Goal: Information Seeking & Learning: Find specific fact

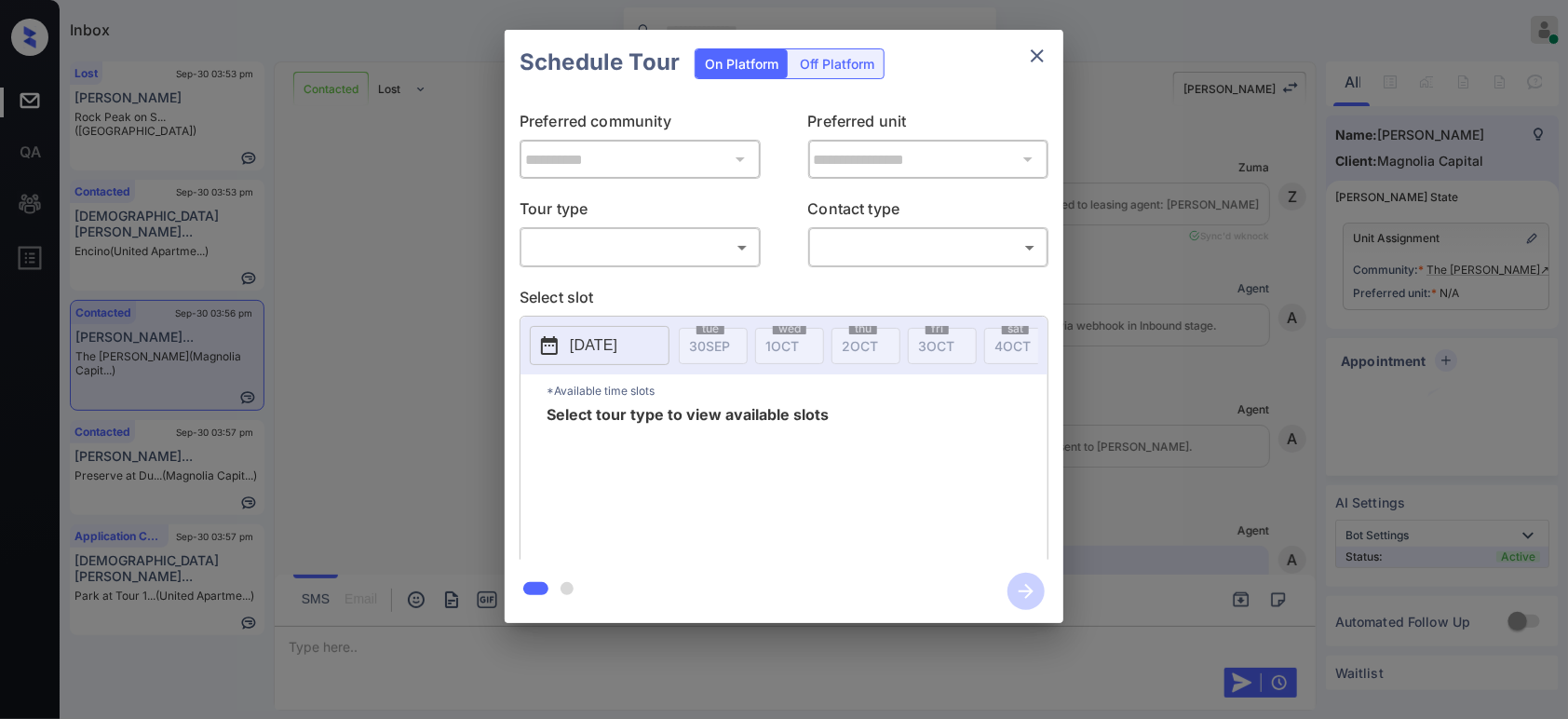
click at [634, 256] on body "Inbox Hope Jatap Online Set yourself offline Set yourself on break Profile Swit…" at bounding box center [784, 360] width 1568 height 719
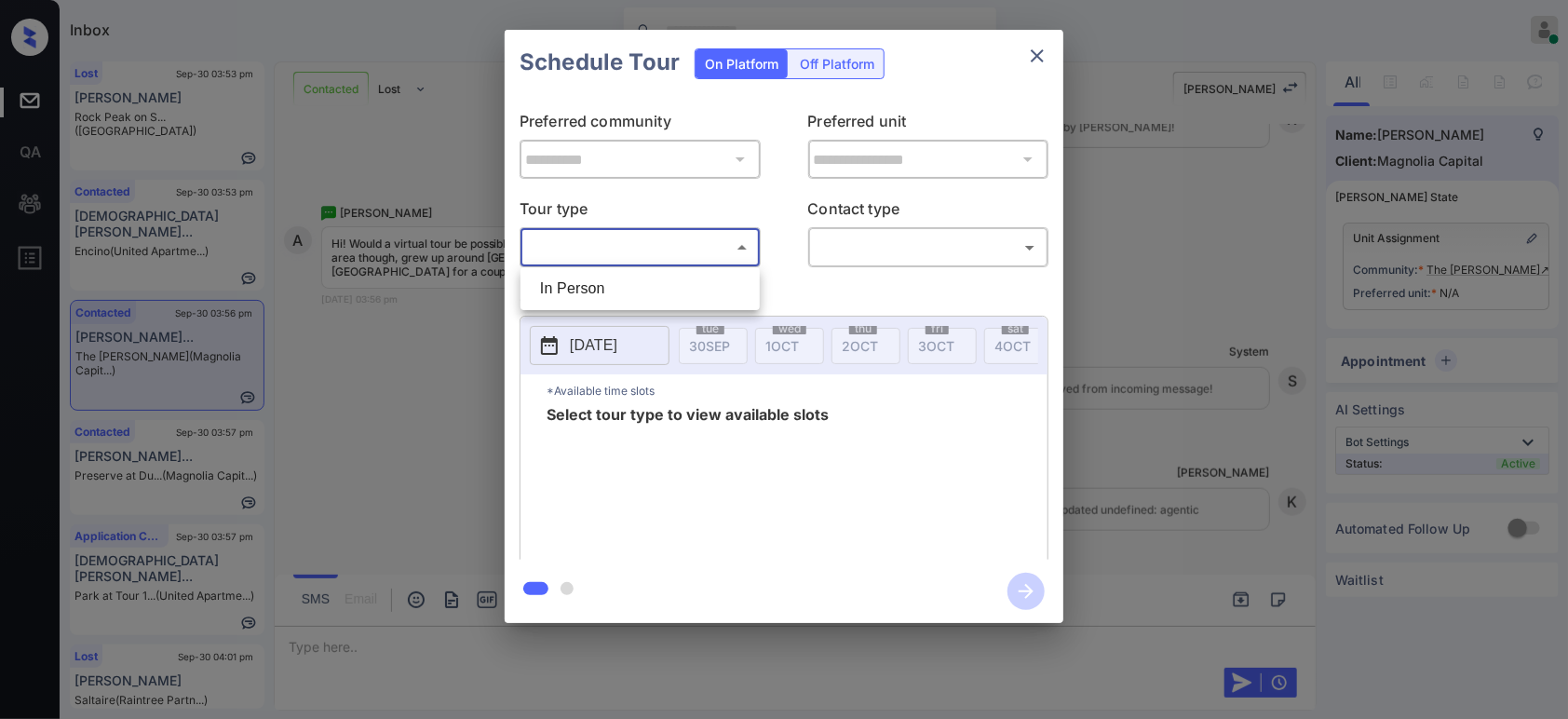
click at [1133, 315] on div at bounding box center [784, 360] width 1568 height 719
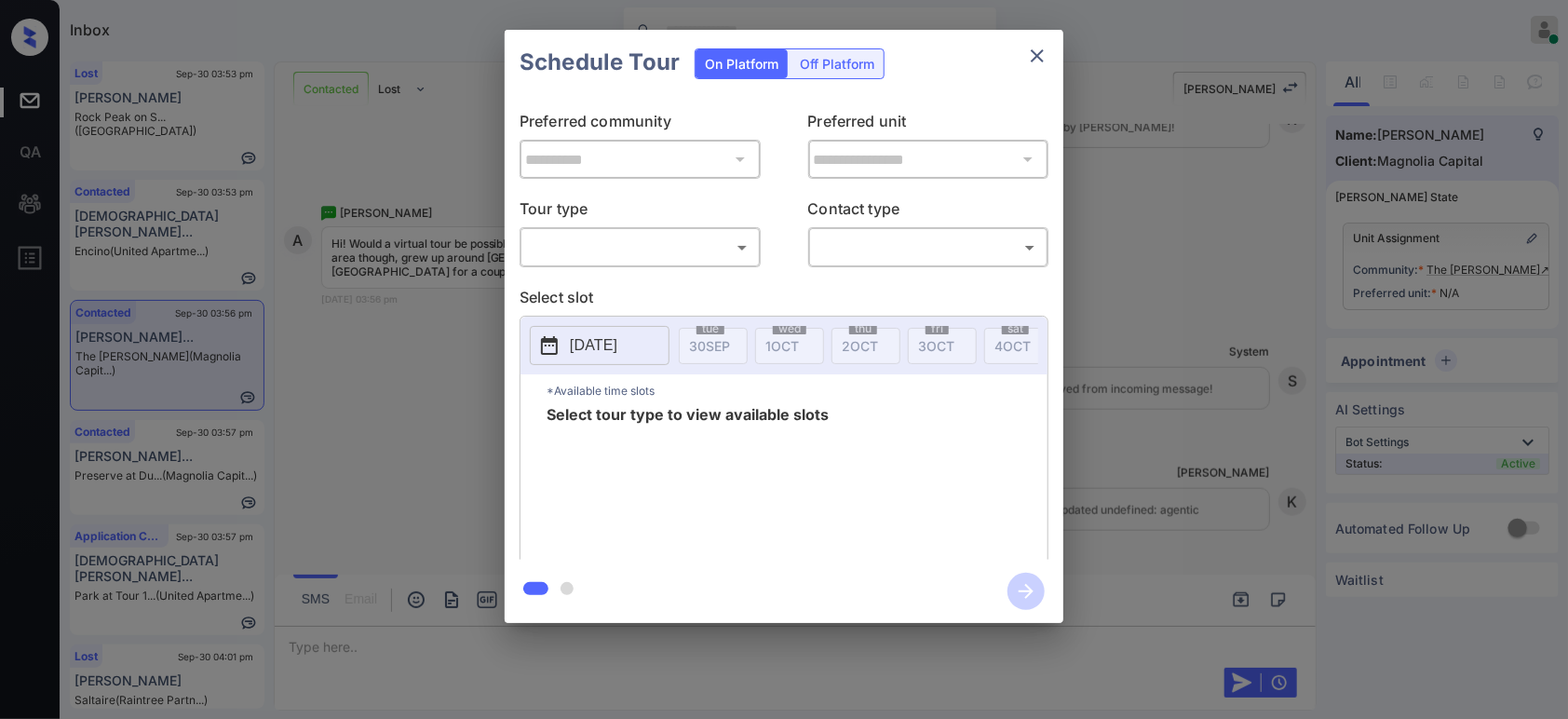
click at [1133, 315] on div "**********" at bounding box center [784, 327] width 1568 height 653
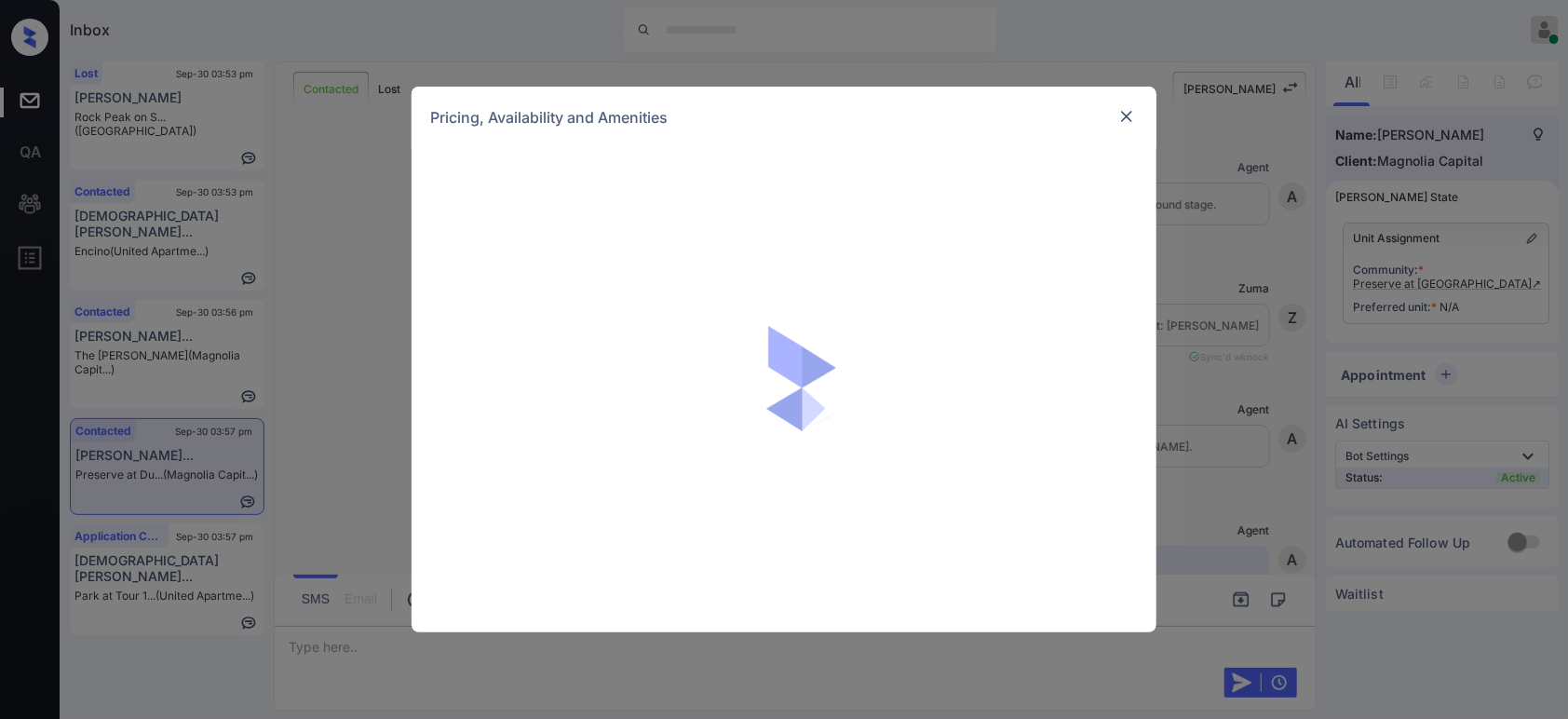
scroll to position [1539, 0]
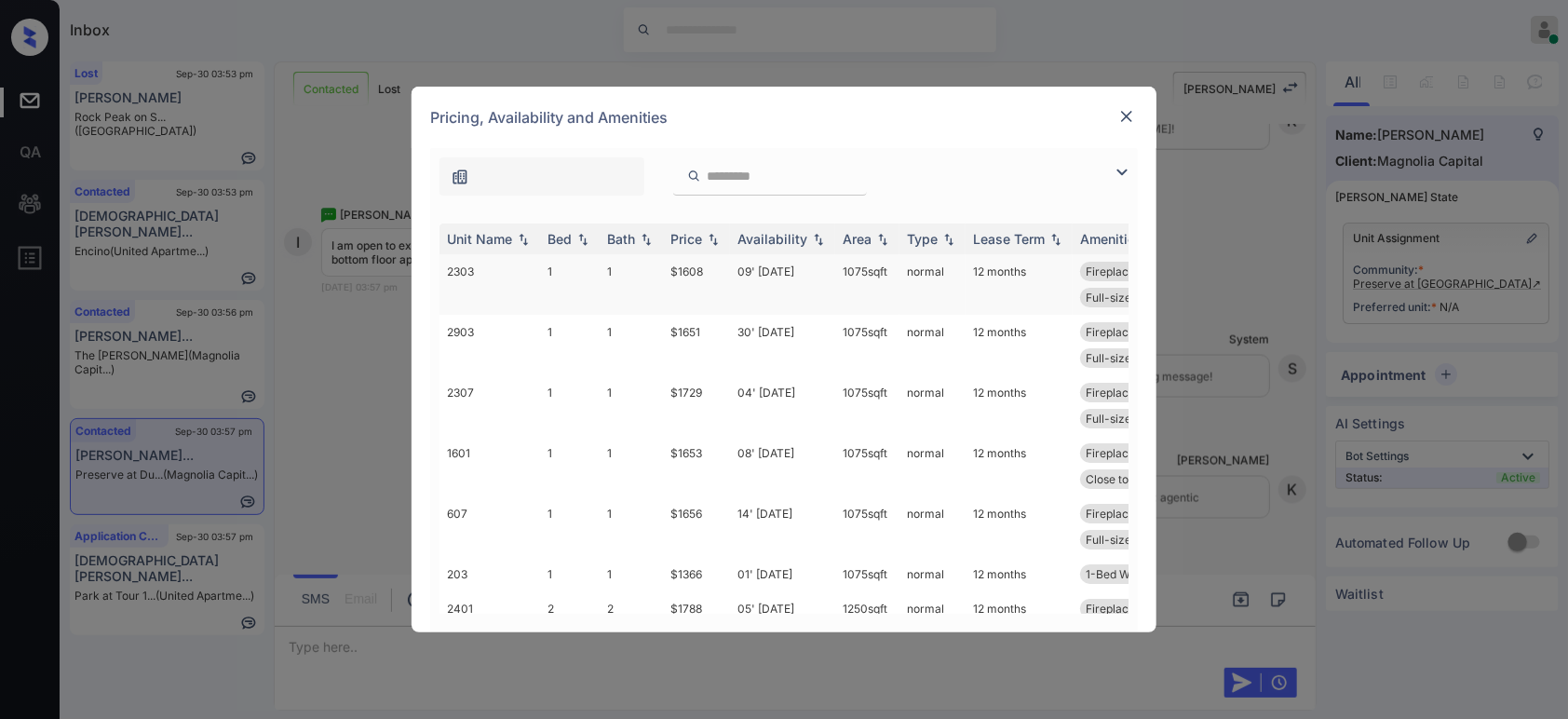
click at [723, 271] on td "$1608" at bounding box center [696, 284] width 67 height 60
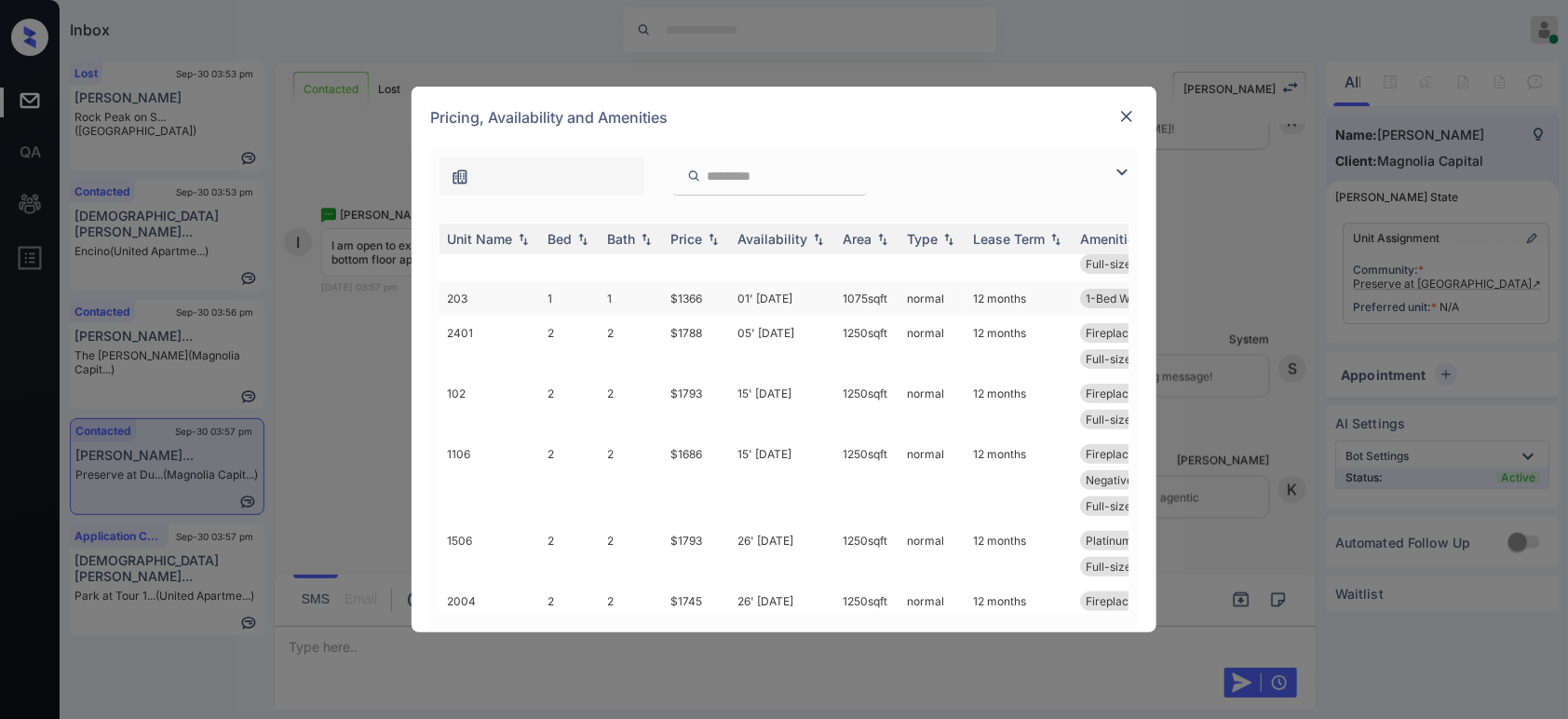
click at [687, 298] on td "$1366" at bounding box center [696, 298] width 67 height 35
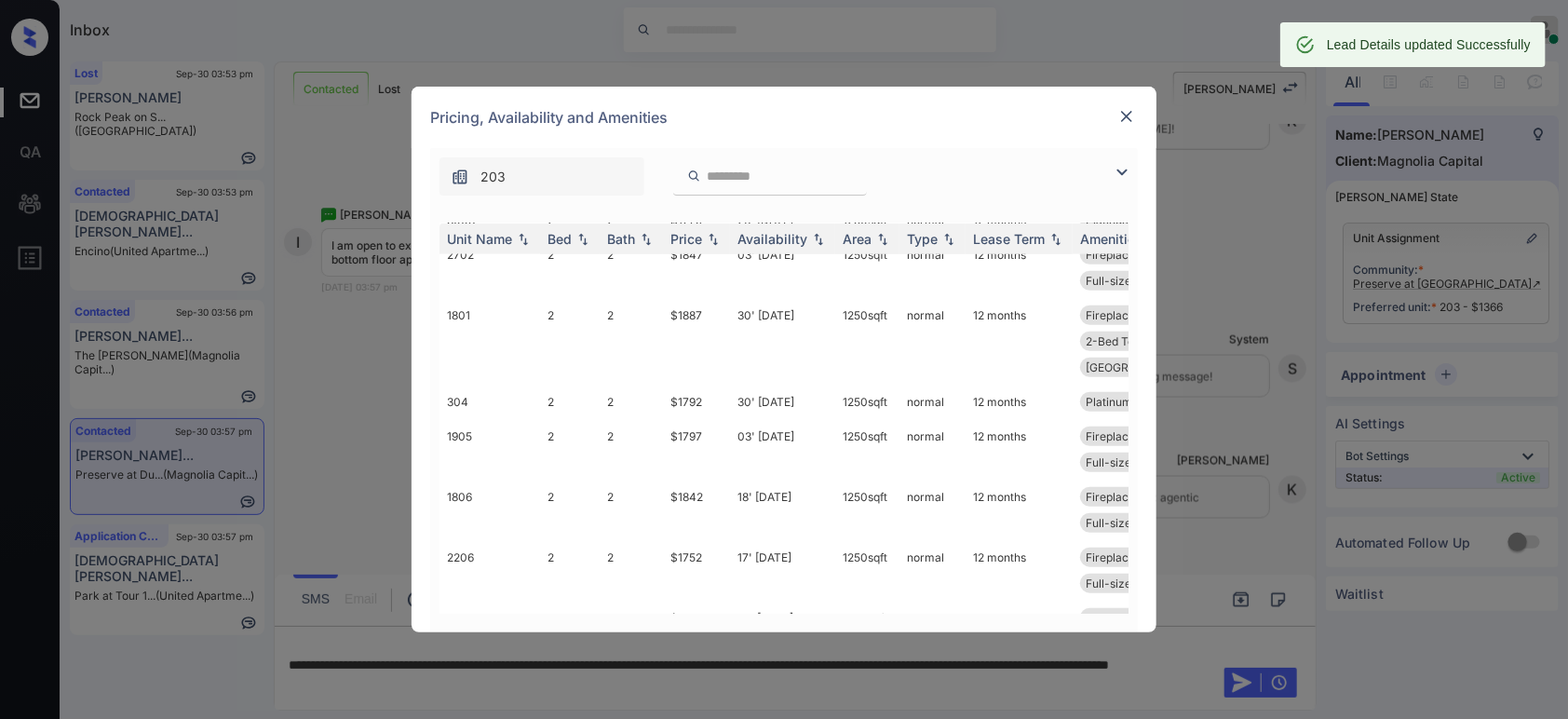
scroll to position [759, 0]
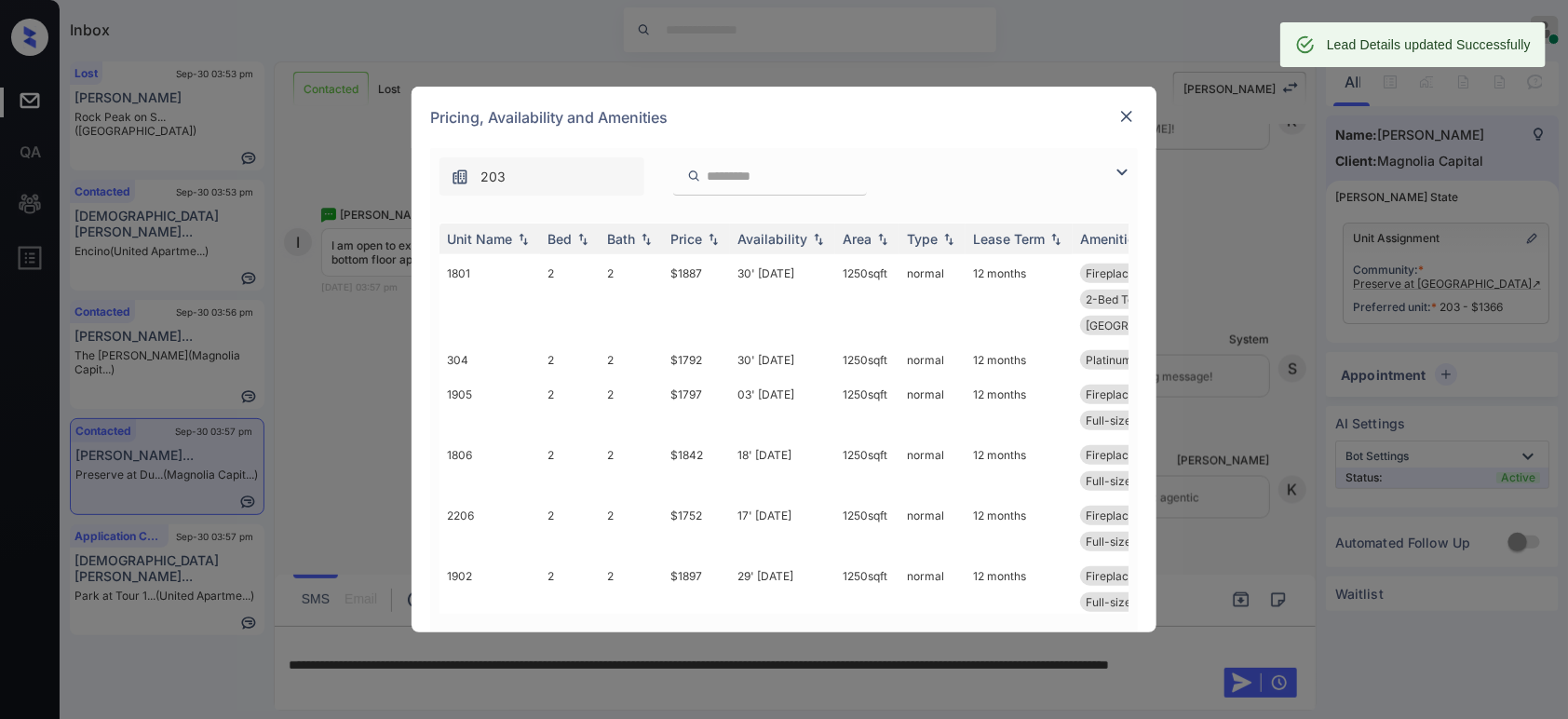
click at [1113, 115] on div "Pricing, Availability and Amenities" at bounding box center [784, 116] width 745 height 61
click at [1127, 113] on img at bounding box center [1126, 116] width 18 height 18
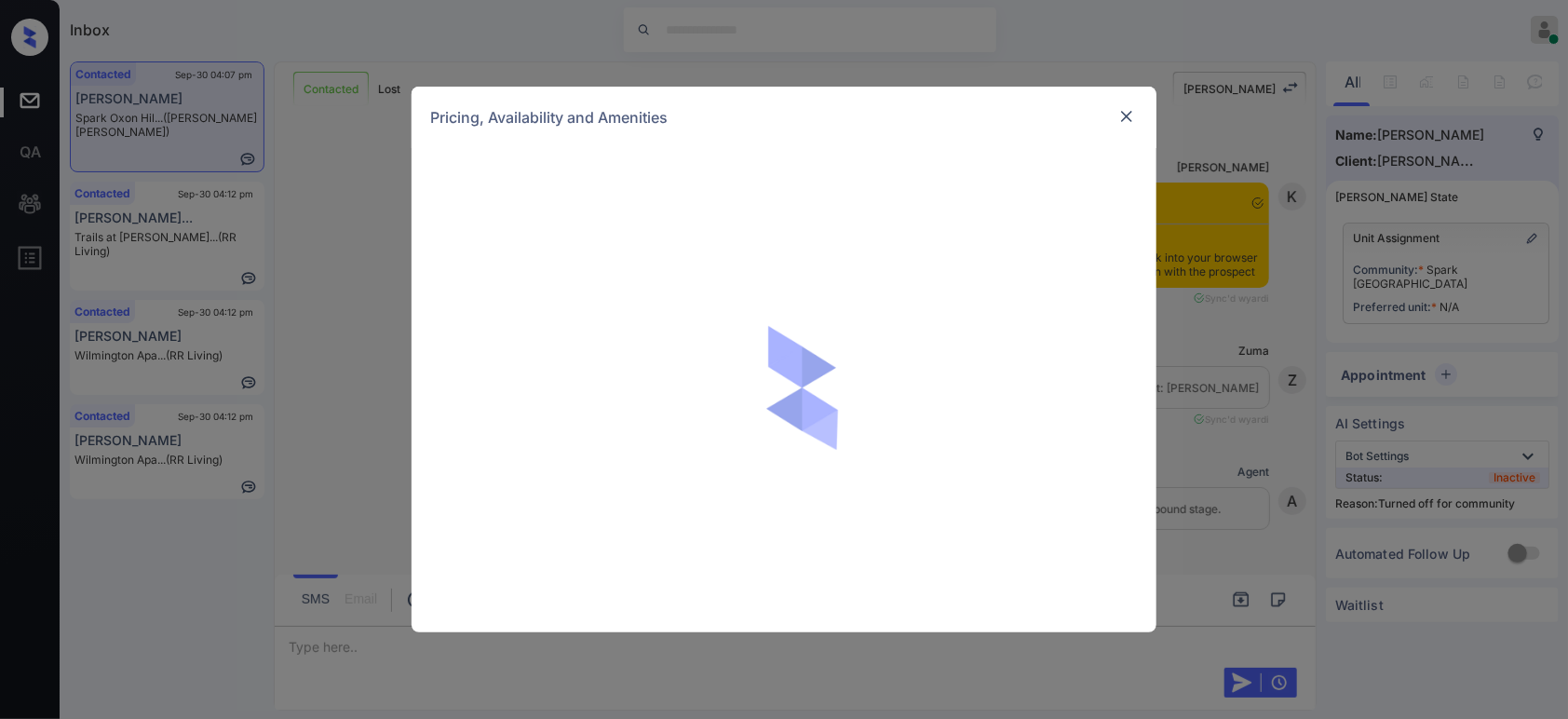
scroll to position [1461, 0]
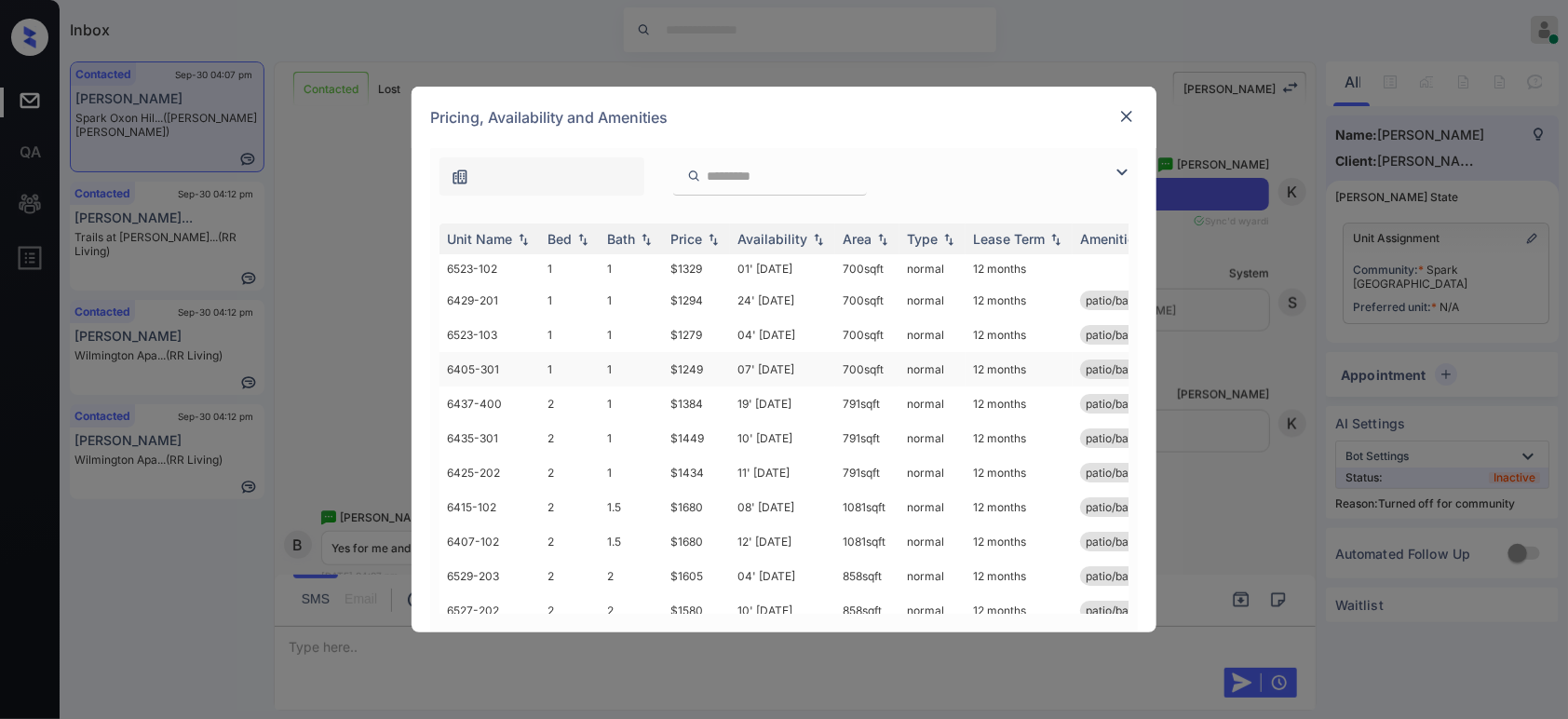
click at [709, 371] on td "$1249" at bounding box center [696, 369] width 67 height 35
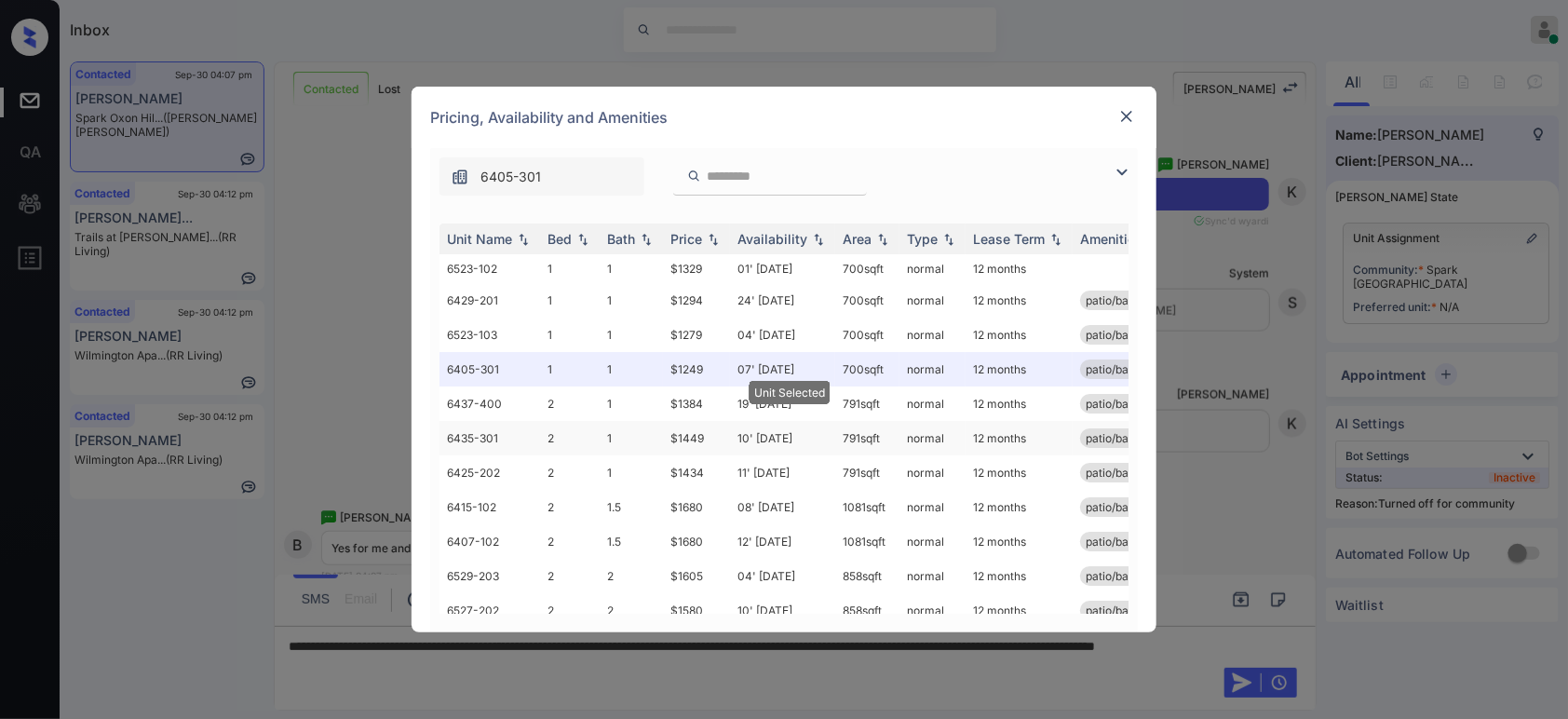
scroll to position [29, 0]
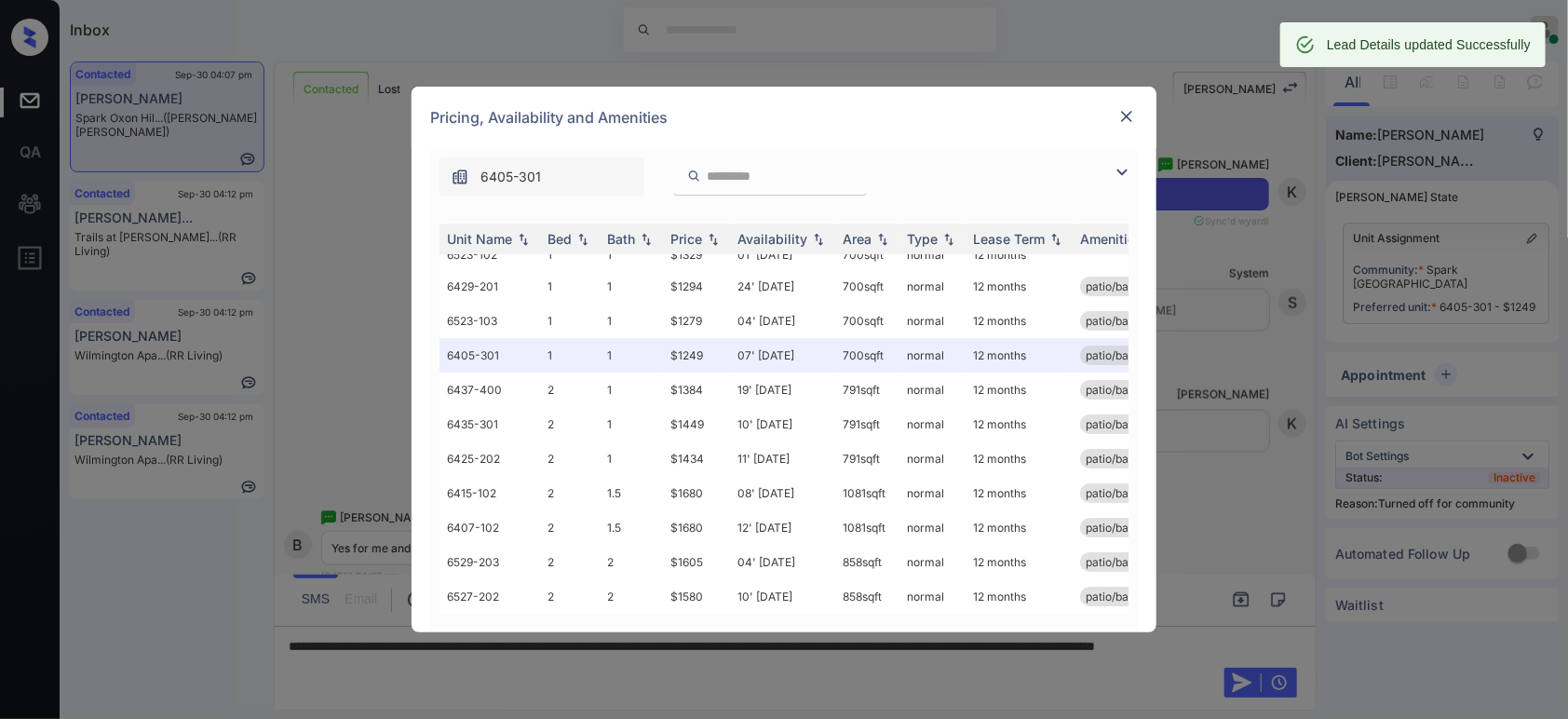
click at [1132, 112] on img at bounding box center [1126, 116] width 18 height 18
